Goal: Task Accomplishment & Management: Manage account settings

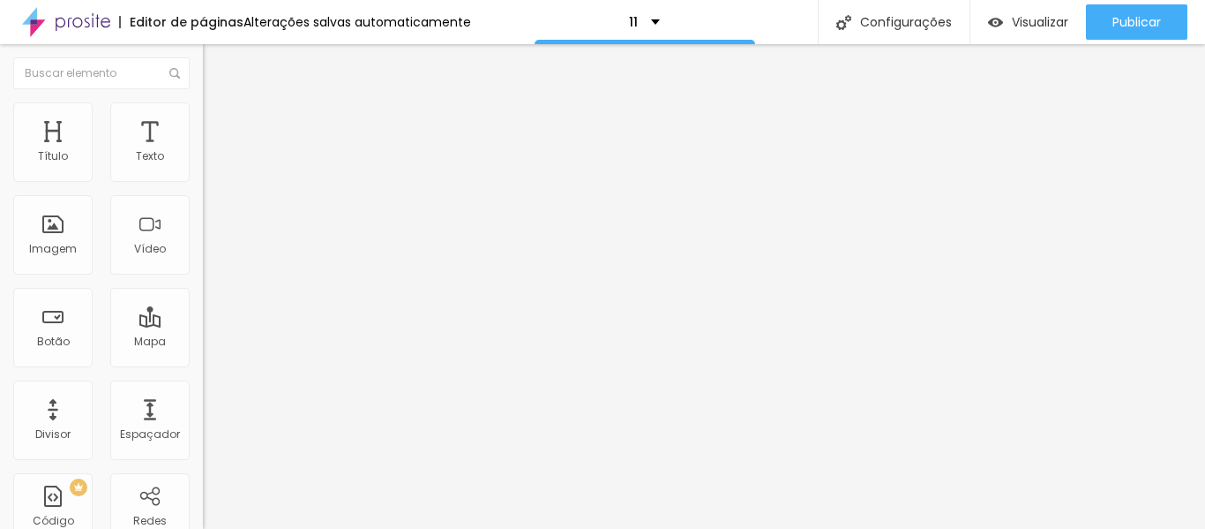
click at [216, 60] on img "button" at bounding box center [223, 64] width 14 height 14
click at [219, 124] on font "Avançado" at bounding box center [248, 131] width 58 height 15
click at [216, 64] on img "button" at bounding box center [223, 64] width 14 height 14
click at [648, 22] on div "11" at bounding box center [644, 22] width 31 height 12
click at [203, 109] on img at bounding box center [211, 110] width 16 height 16
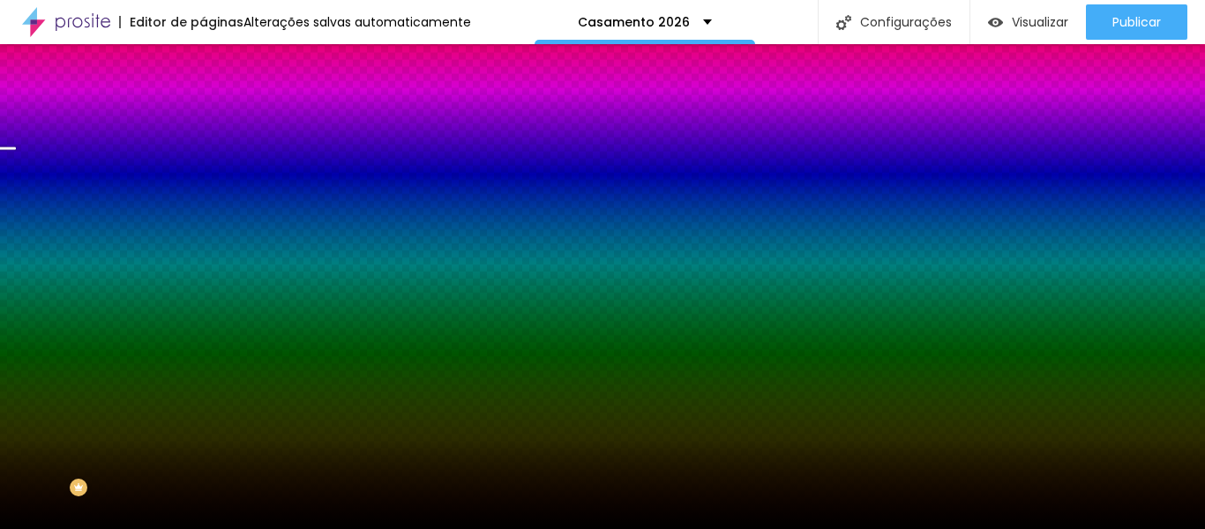
click at [214, 162] on font "Trocar imagem" at bounding box center [257, 154] width 86 height 15
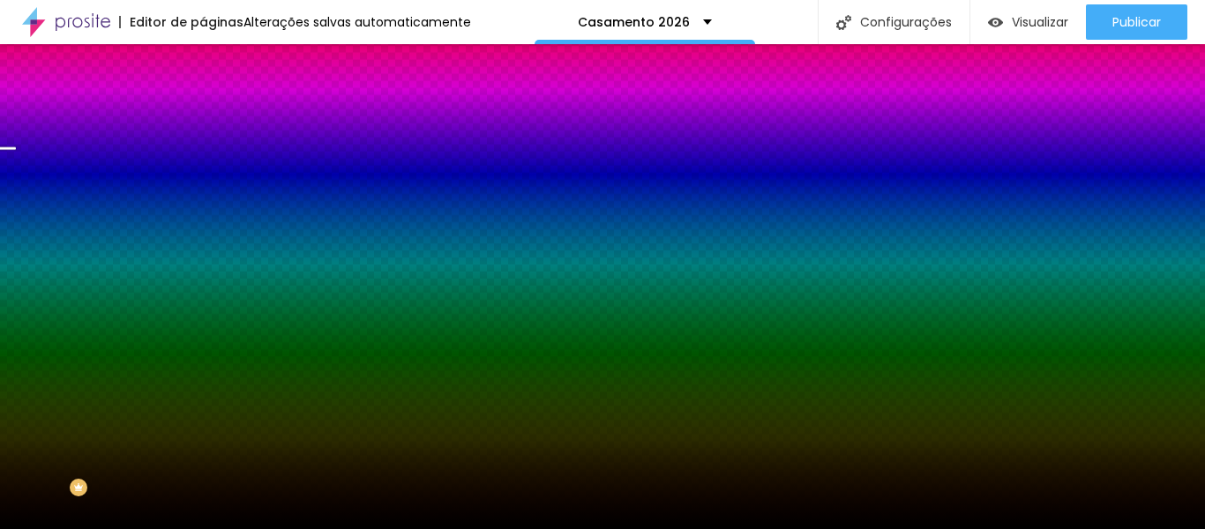
scroll to position [781, 0]
click at [214, 162] on font "Trocar imagem" at bounding box center [257, 154] width 86 height 15
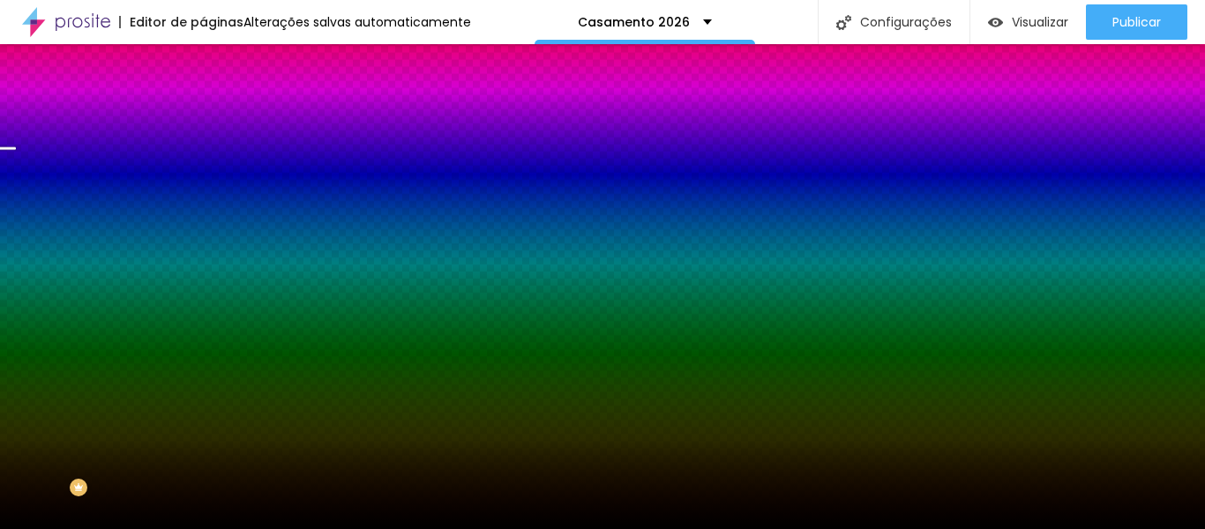
scroll to position [354, 0]
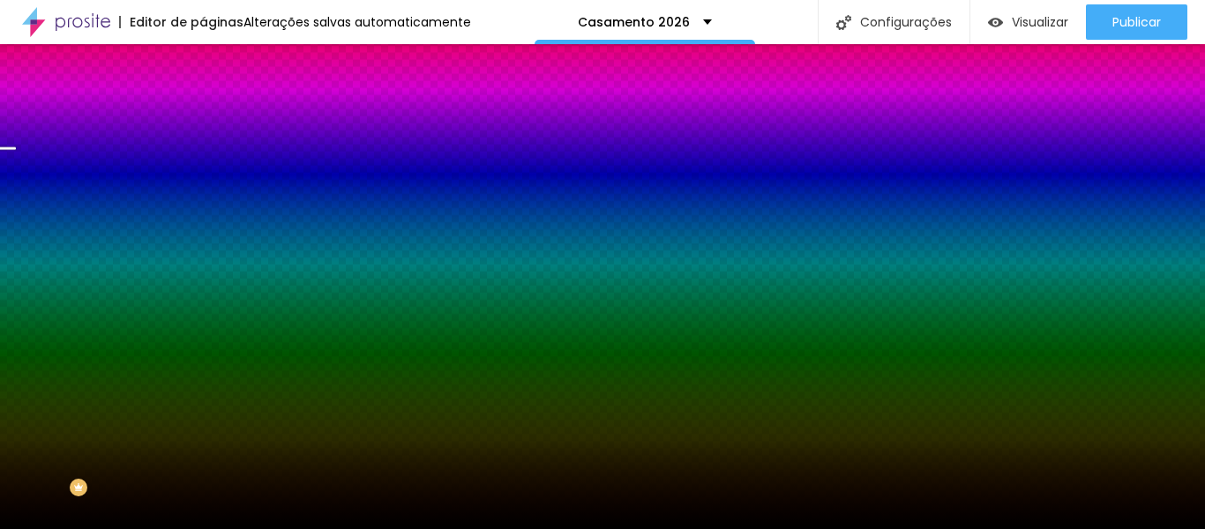
click at [299, 159] on img at bounding box center [304, 153] width 11 height 11
click at [214, 162] on font "Trocar imagem" at bounding box center [257, 154] width 86 height 15
